Goal: Information Seeking & Learning: Learn about a topic

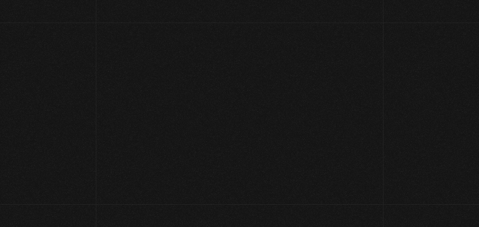
scroll to position [199, 0]
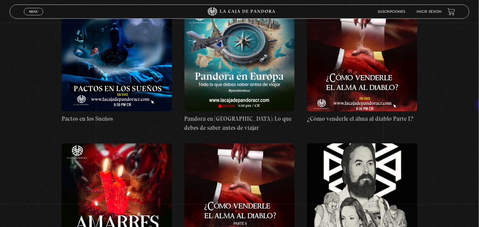
scroll to position [3378, 0]
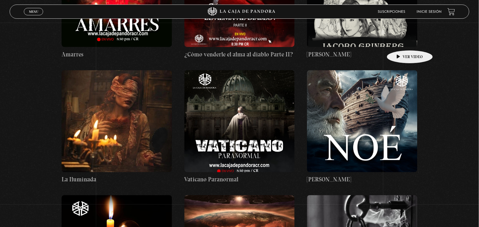
click at [401, 70] on figure at bounding box center [362, 121] width 110 height 102
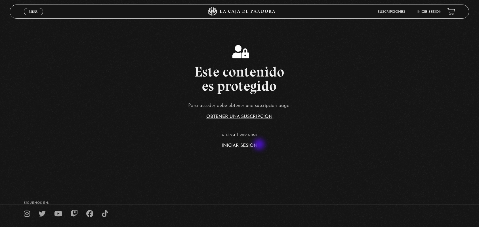
click at [257, 146] on link "Iniciar Sesión" at bounding box center [240, 146] width 36 height 5
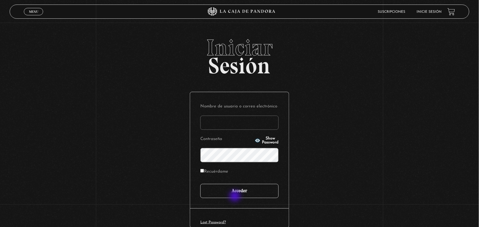
type input "ANGE-LU"
click at [234, 190] on input "Acceder" at bounding box center [239, 191] width 78 height 14
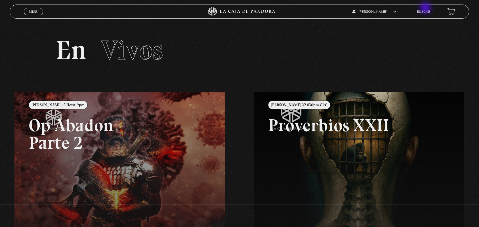
click at [426, 9] on li "Buscar" at bounding box center [423, 11] width 13 height 9
click at [422, 12] on link "Buscar" at bounding box center [423, 11] width 13 height 3
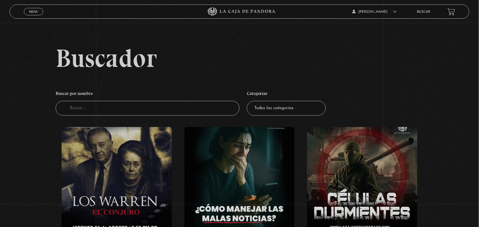
click at [423, 12] on link "Buscar" at bounding box center [423, 11] width 13 height 3
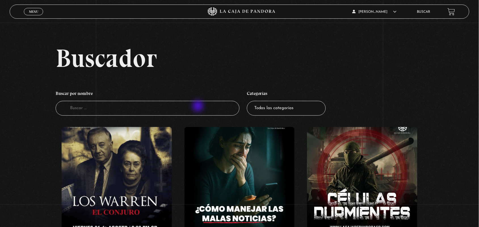
click at [199, 107] on input "Buscador" at bounding box center [148, 108] width 184 height 15
type input "no"
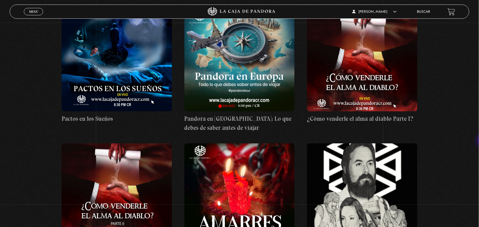
scroll to position [3378, 0]
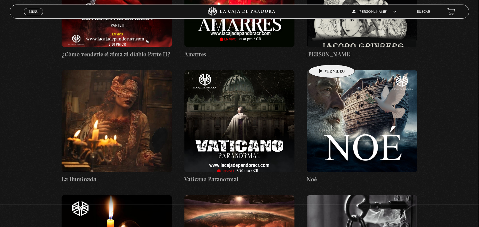
click at [323, 70] on figure at bounding box center [362, 121] width 110 height 102
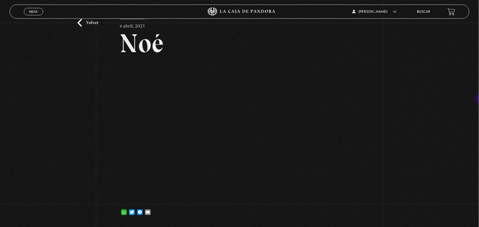
scroll to position [27, 0]
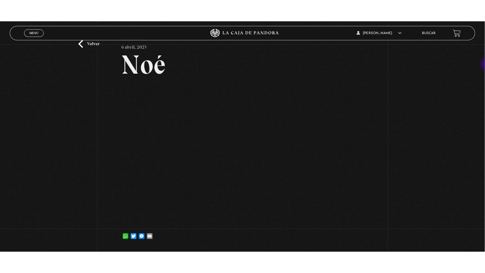
scroll to position [37, 0]
